Goal: Task Accomplishment & Management: Manage account settings

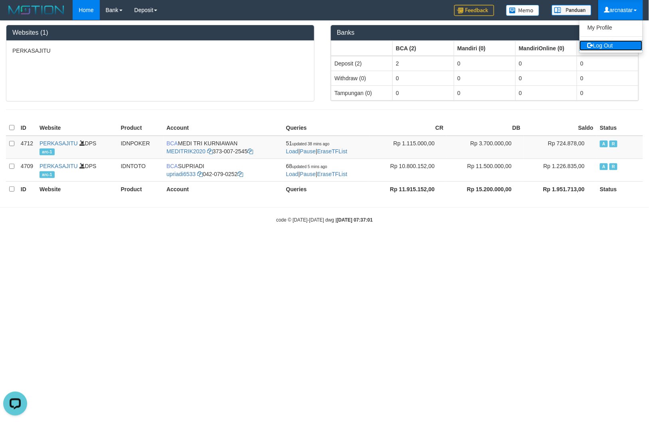
click at [600, 41] on link "Log Out" at bounding box center [611, 45] width 63 height 10
